Goal: Communication & Community: Answer question/provide support

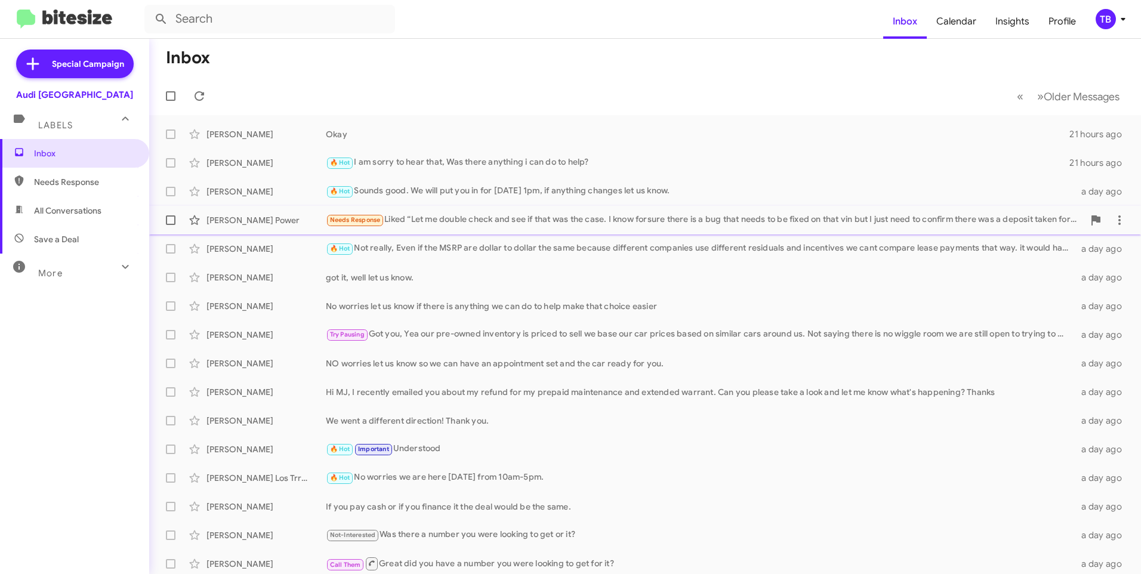
click at [551, 227] on div "Needs Response Liked “Let me double check and see if that was the case. I know …" at bounding box center [705, 220] width 758 height 14
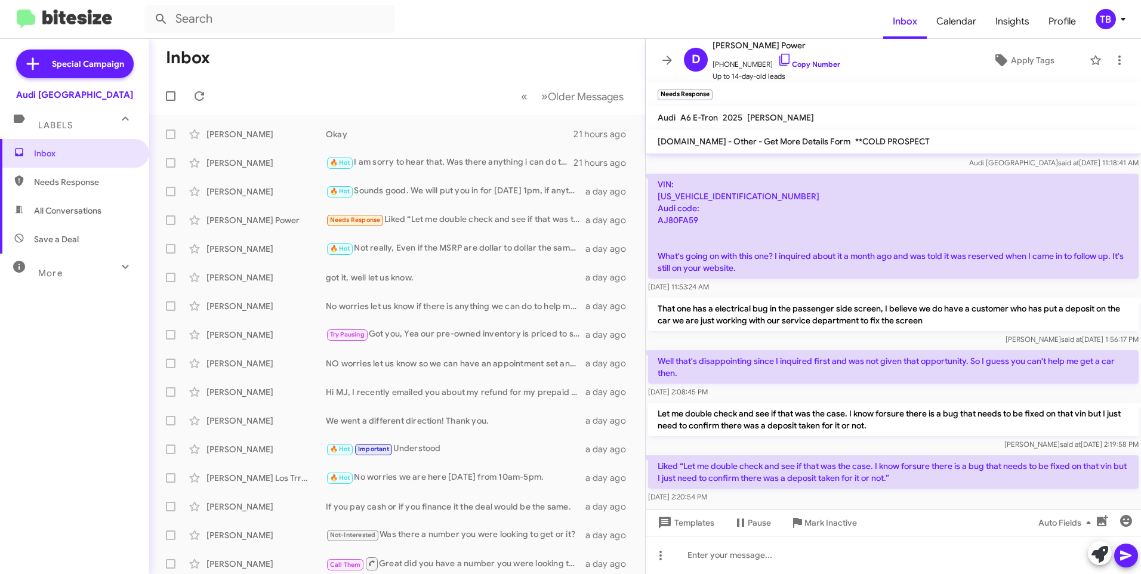
scroll to position [220, 0]
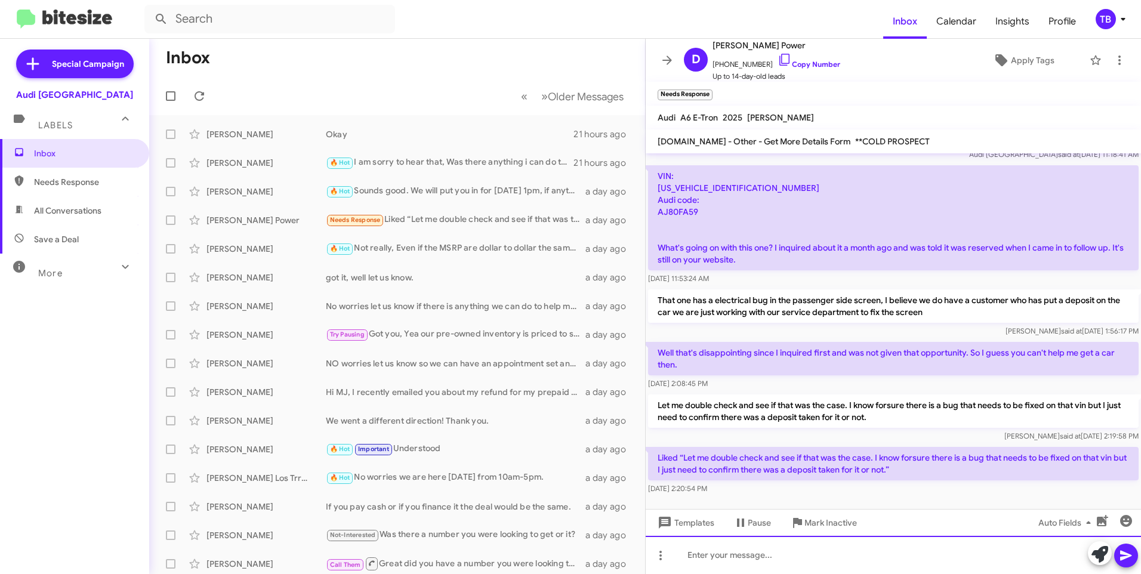
click at [832, 565] on div at bounding box center [893, 555] width 495 height 38
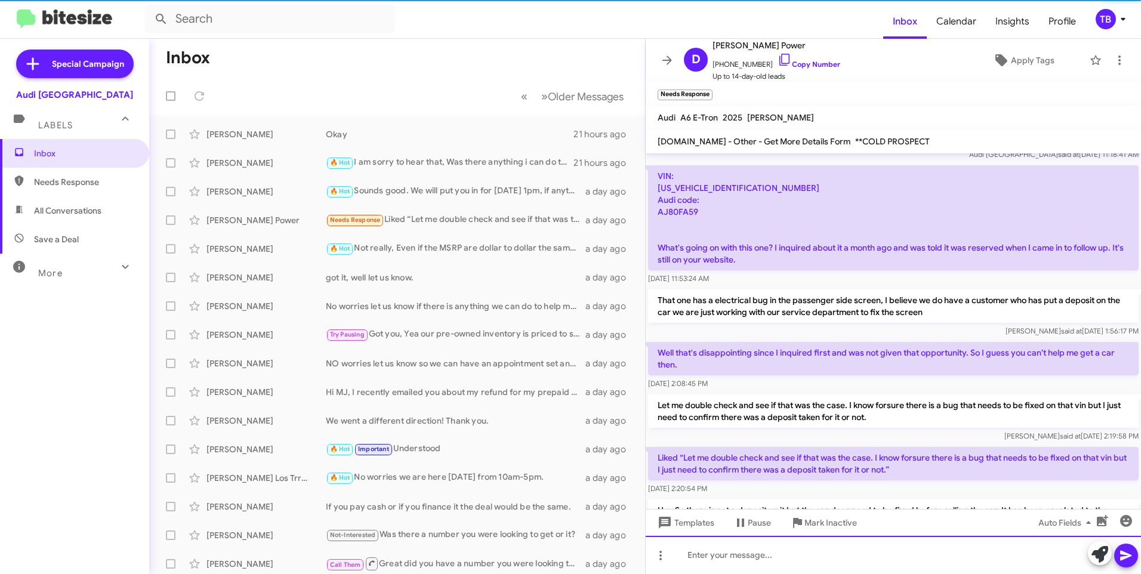
scroll to position [0, 0]
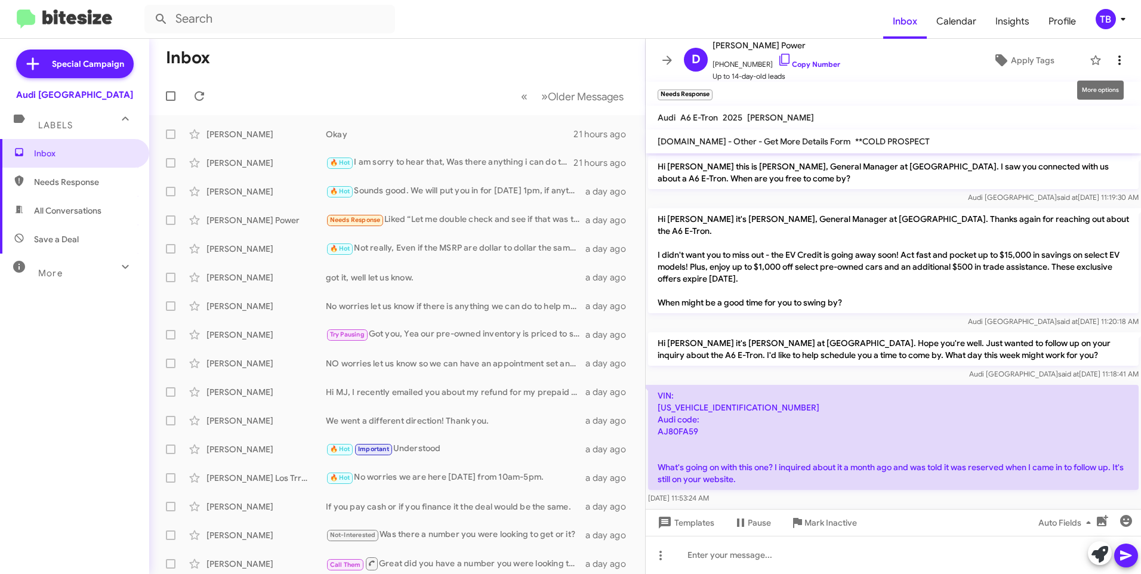
click at [1118, 55] on icon at bounding box center [1120, 60] width 14 height 14
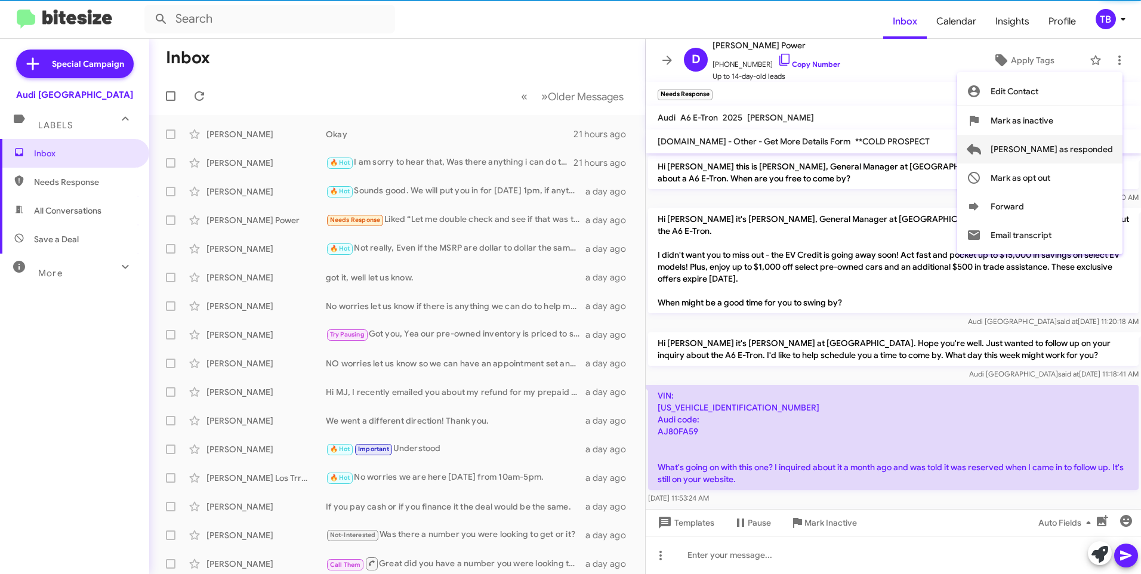
click at [1075, 158] on span "[PERSON_NAME] as responded" at bounding box center [1052, 149] width 122 height 29
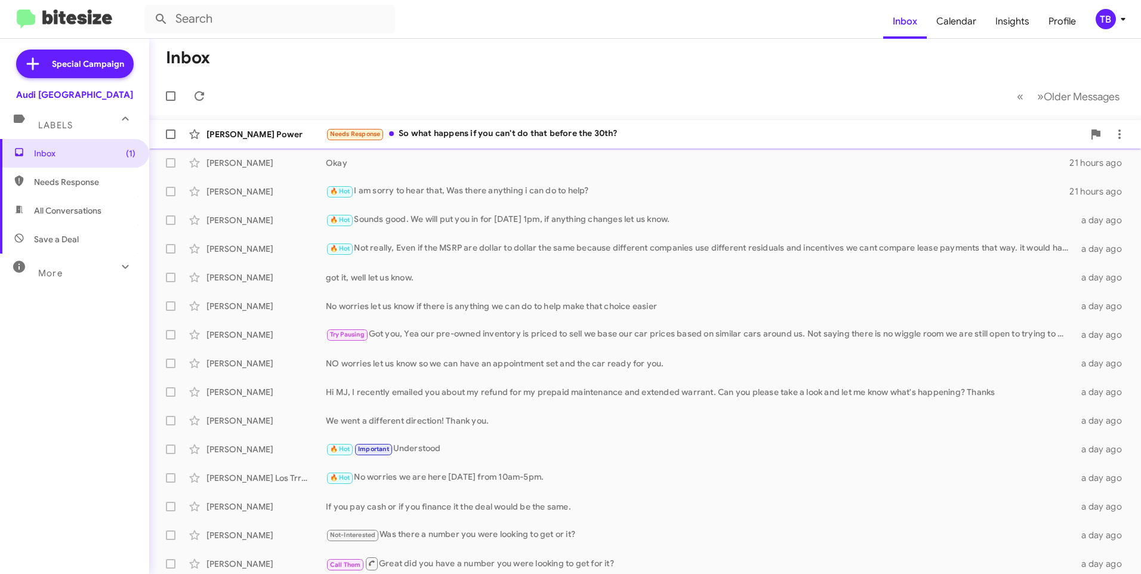
click at [534, 134] on div "Needs Response So what happens if you can't do that before the 30th?" at bounding box center [705, 134] width 758 height 14
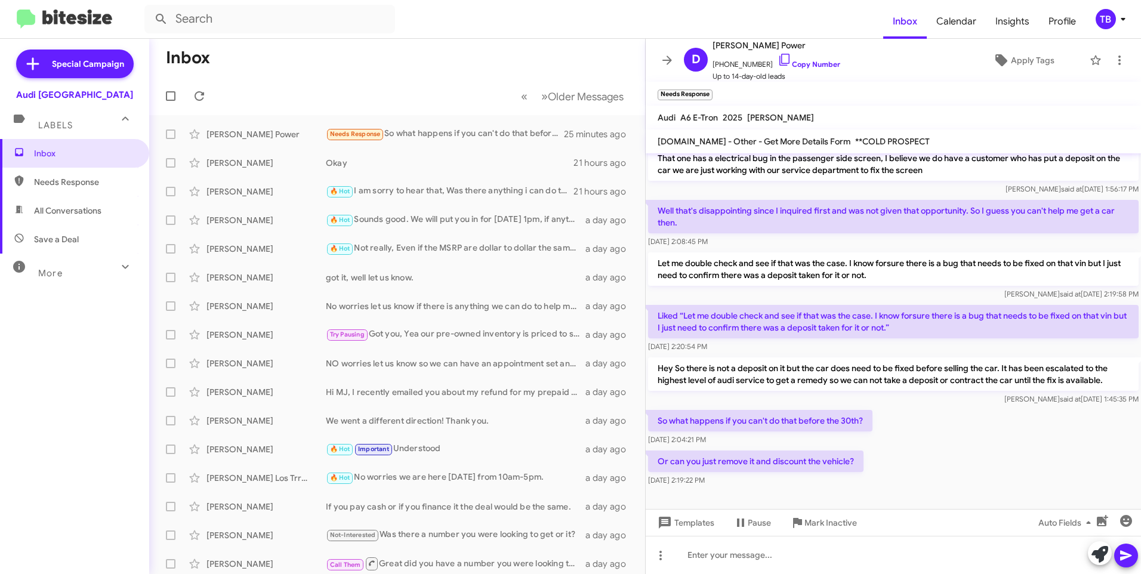
scroll to position [362, 0]
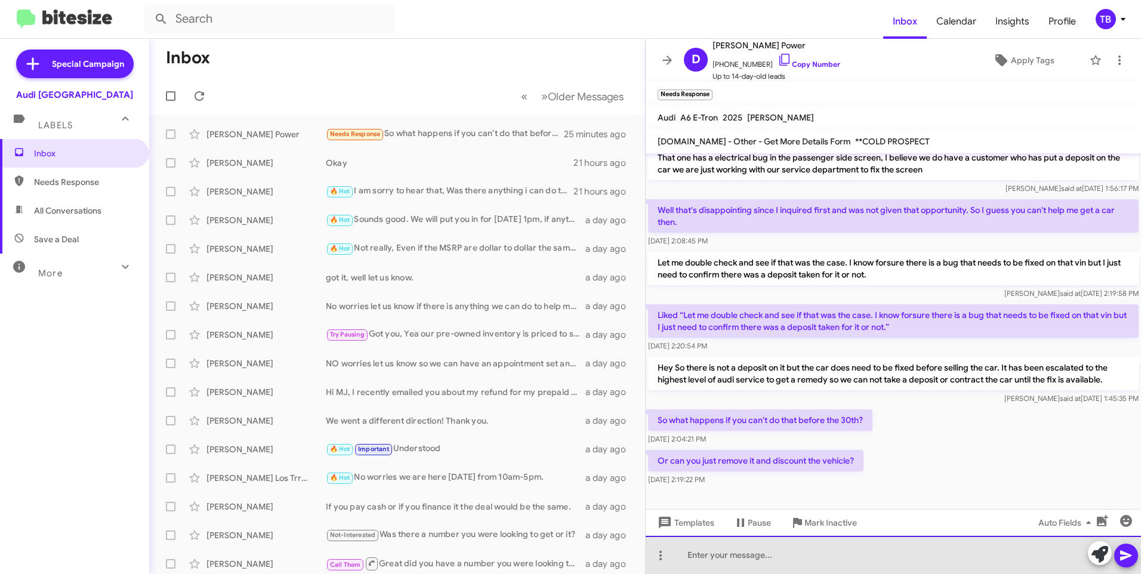
click at [820, 555] on div at bounding box center [893, 555] width 495 height 38
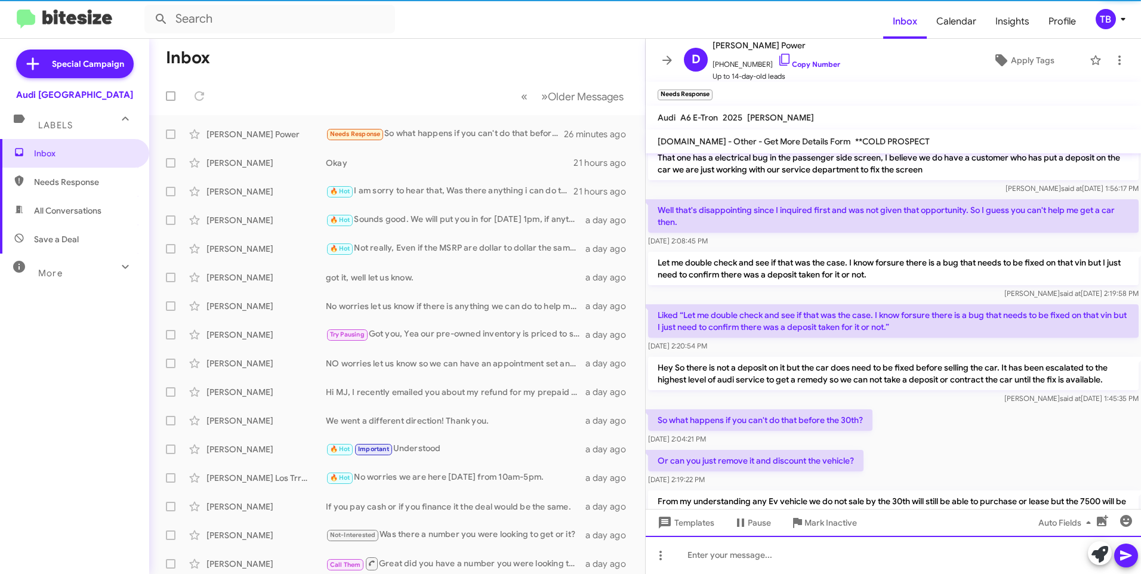
scroll to position [0, 0]
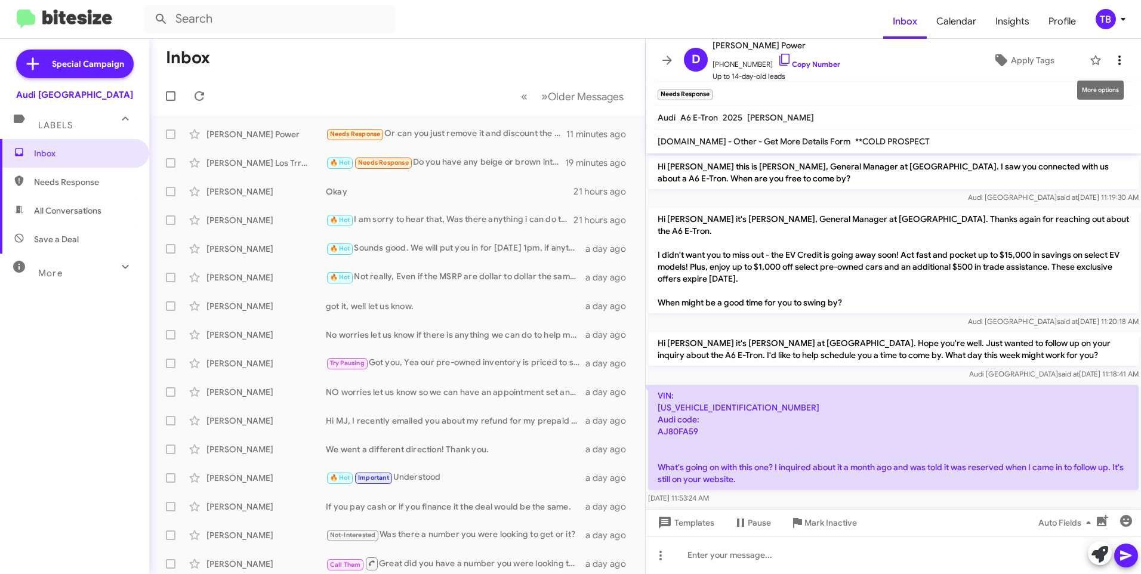
click at [1113, 60] on icon at bounding box center [1120, 60] width 14 height 14
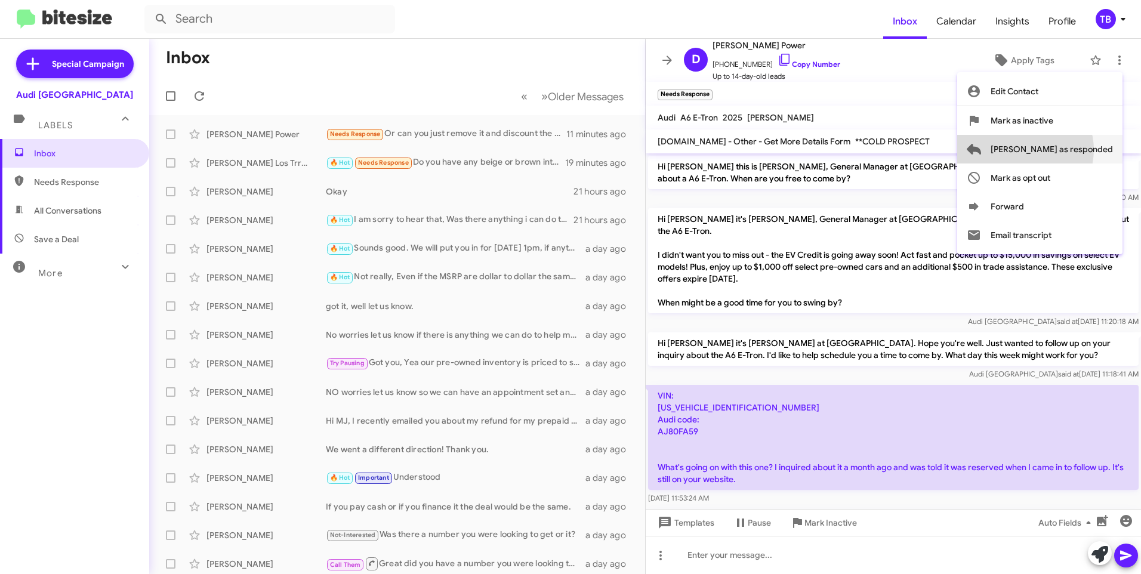
click at [1073, 150] on span "[PERSON_NAME] as responded" at bounding box center [1052, 149] width 122 height 29
